Goal: Information Seeking & Learning: Learn about a topic

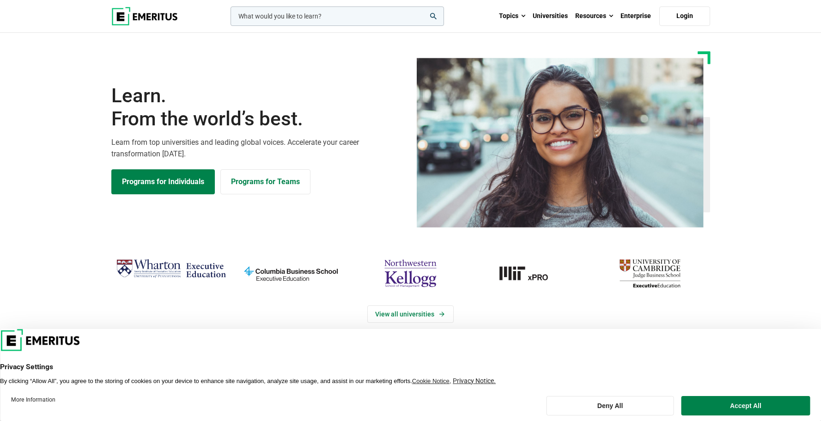
click at [309, 22] on input "woocommerce-product-search-field-0" at bounding box center [338, 15] width 214 height 19
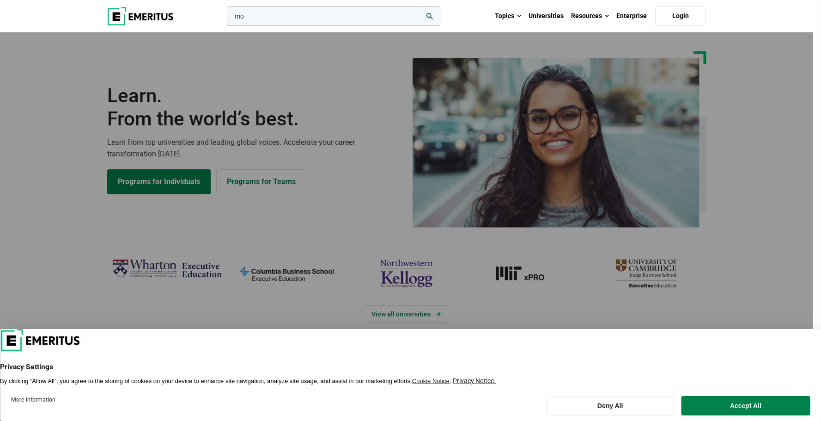
type input "m"
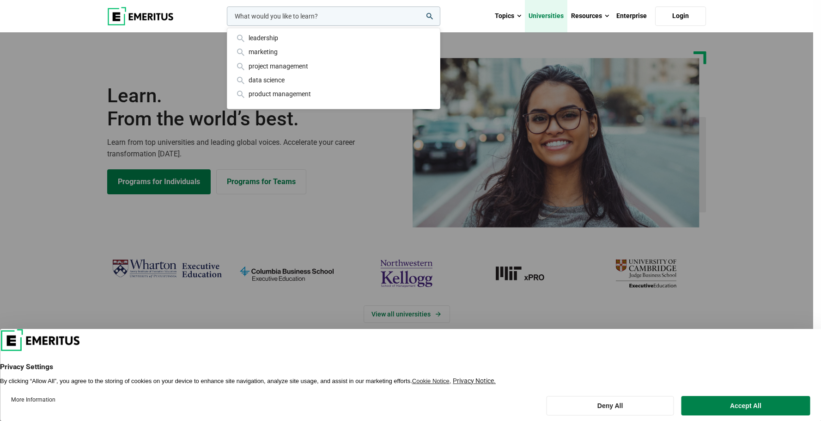
click at [544, 18] on link "Universities" at bounding box center [546, 16] width 43 height 32
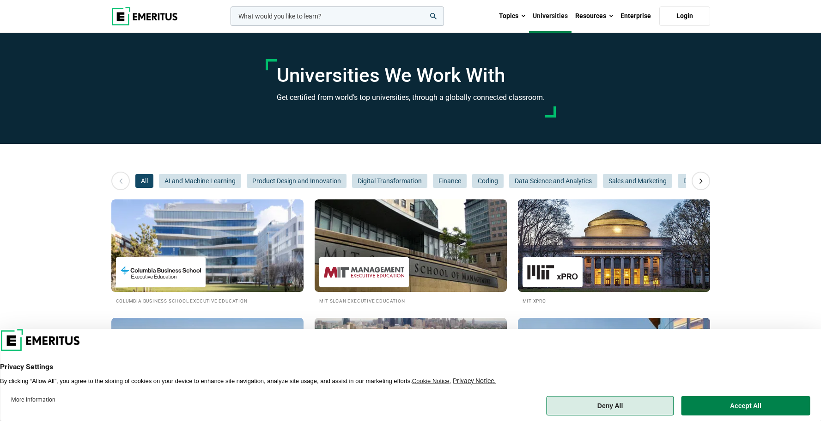
click at [621, 403] on button "Deny All" at bounding box center [610, 405] width 128 height 19
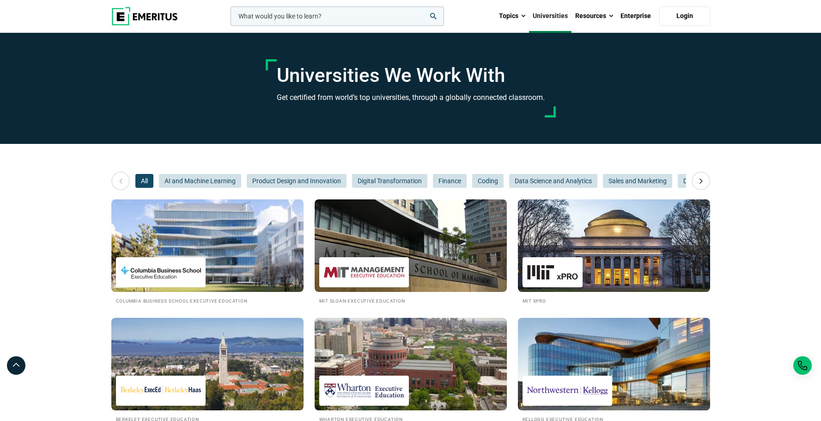
click at [149, 20] on img at bounding box center [144, 16] width 67 height 18
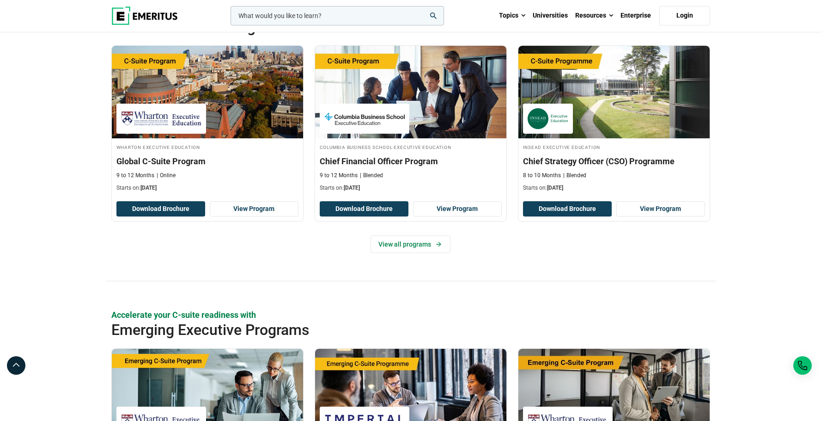
scroll to position [385, 0]
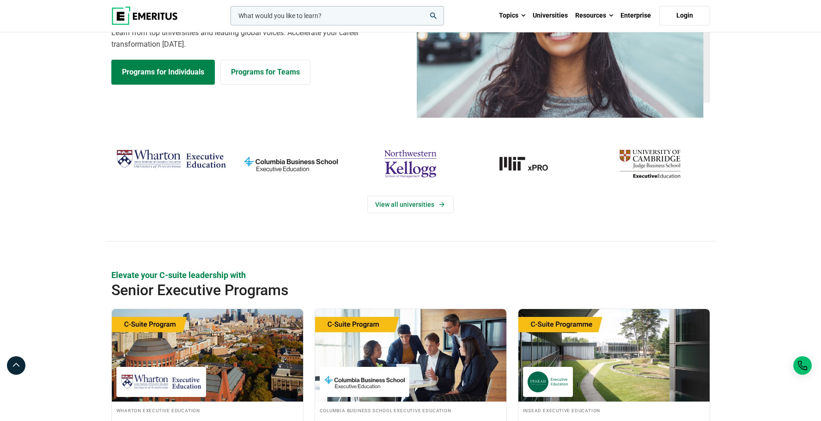
scroll to position [0, 0]
